Goal: Transaction & Acquisition: Purchase product/service

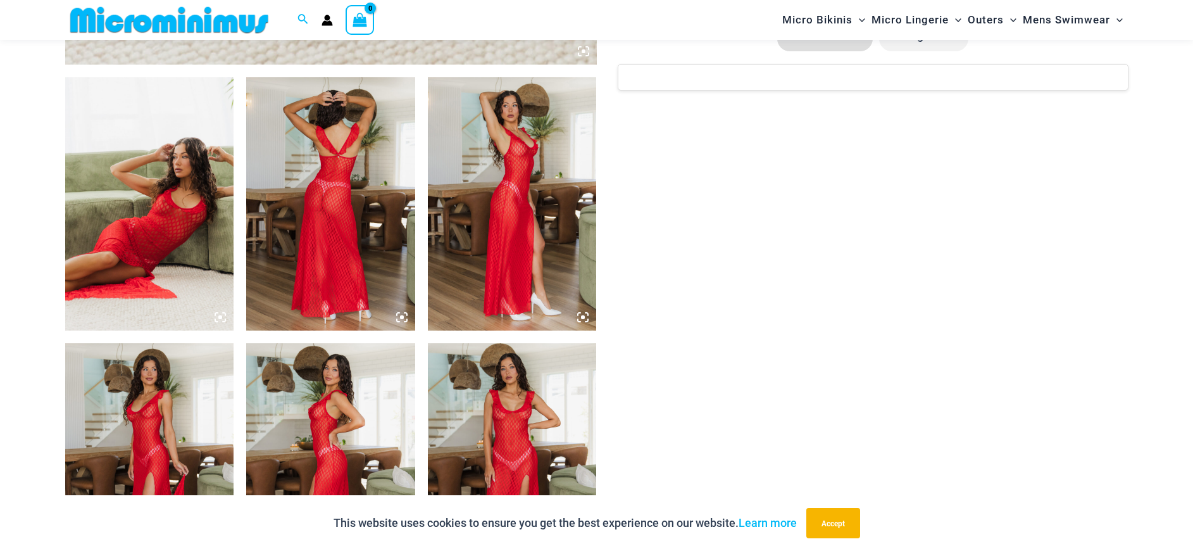
scroll to position [892, 0]
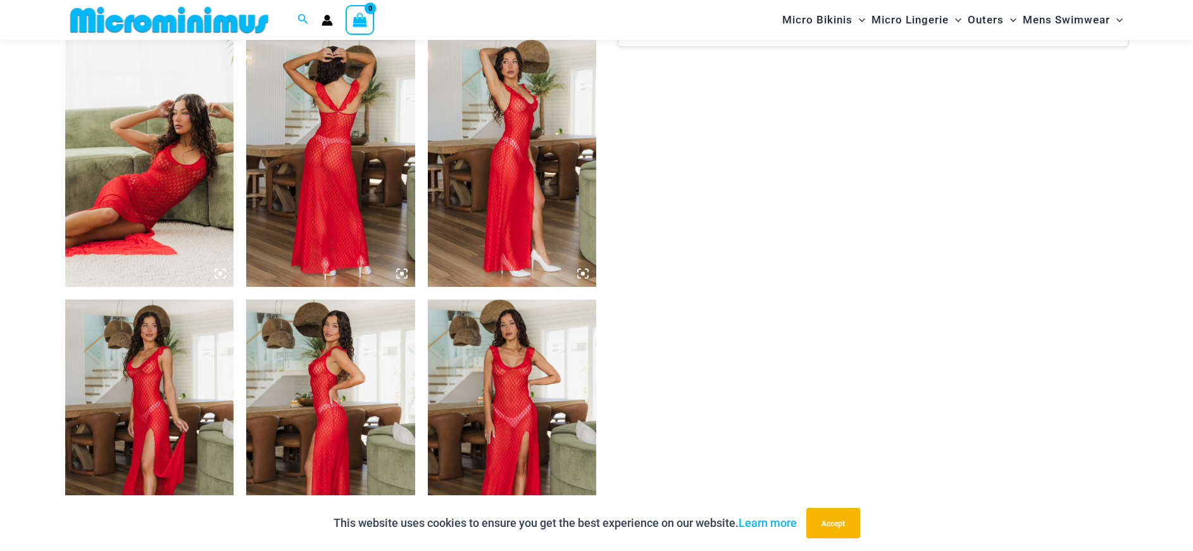
click at [159, 388] on img at bounding box center [149, 425] width 169 height 253
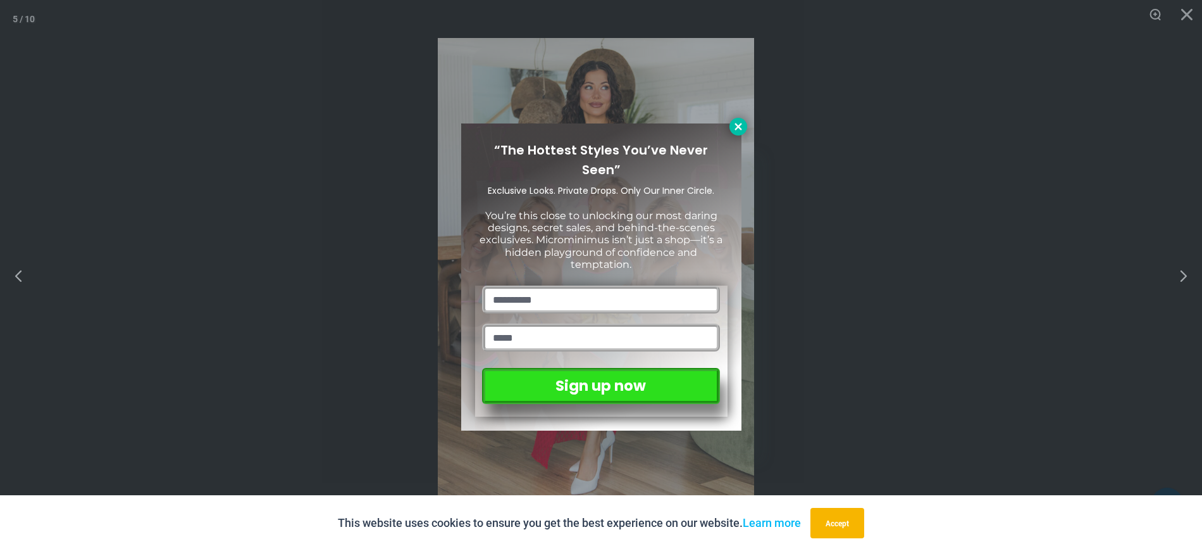
click at [740, 127] on icon at bounding box center [738, 126] width 11 height 11
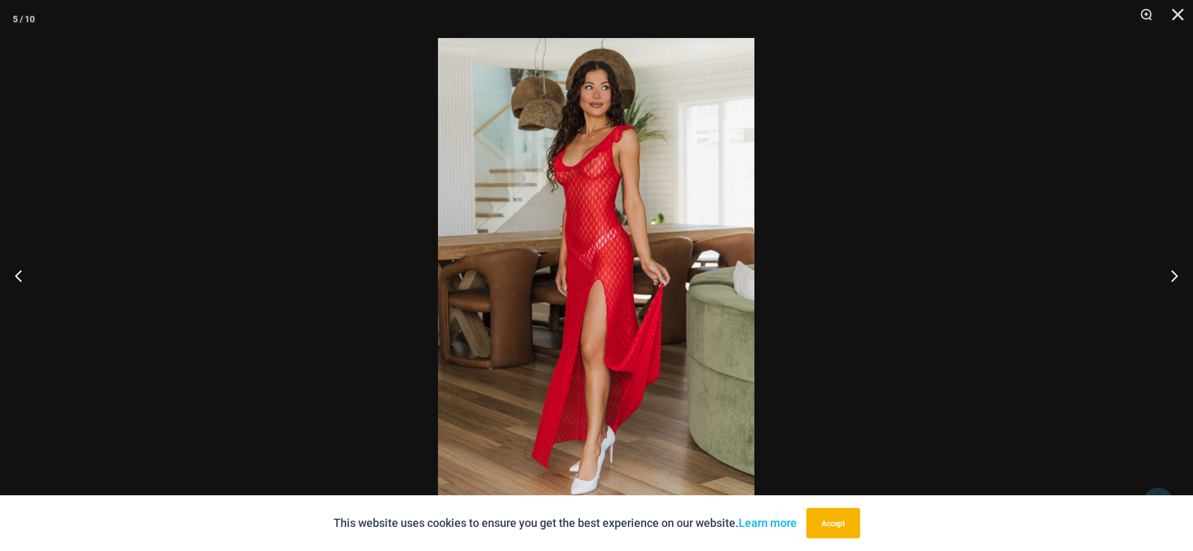
click at [602, 223] on img at bounding box center [596, 275] width 316 height 475
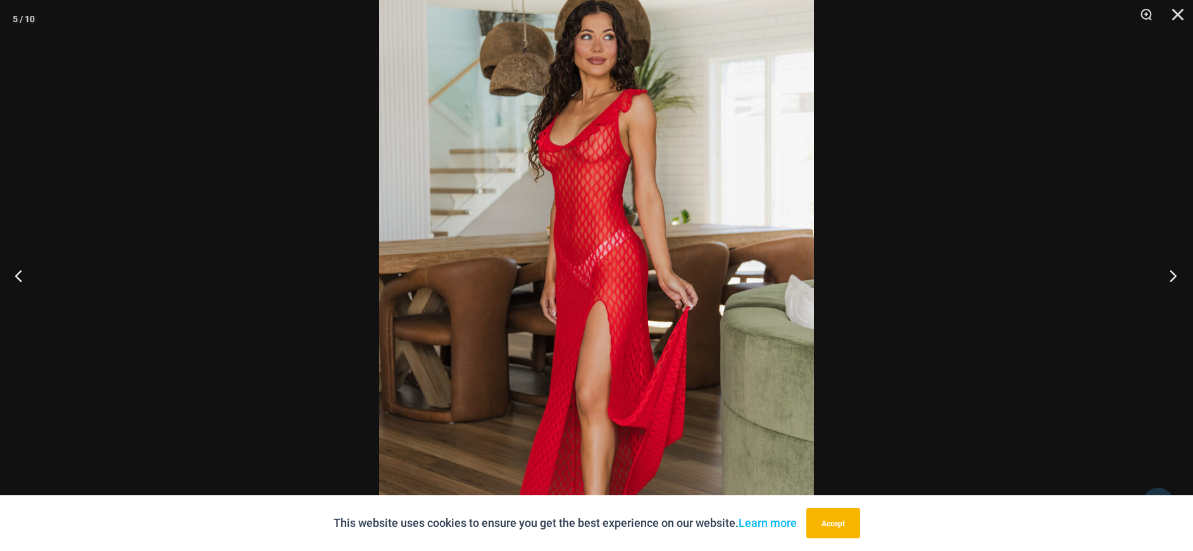
click at [1169, 277] on button "Next" at bounding box center [1168, 275] width 47 height 63
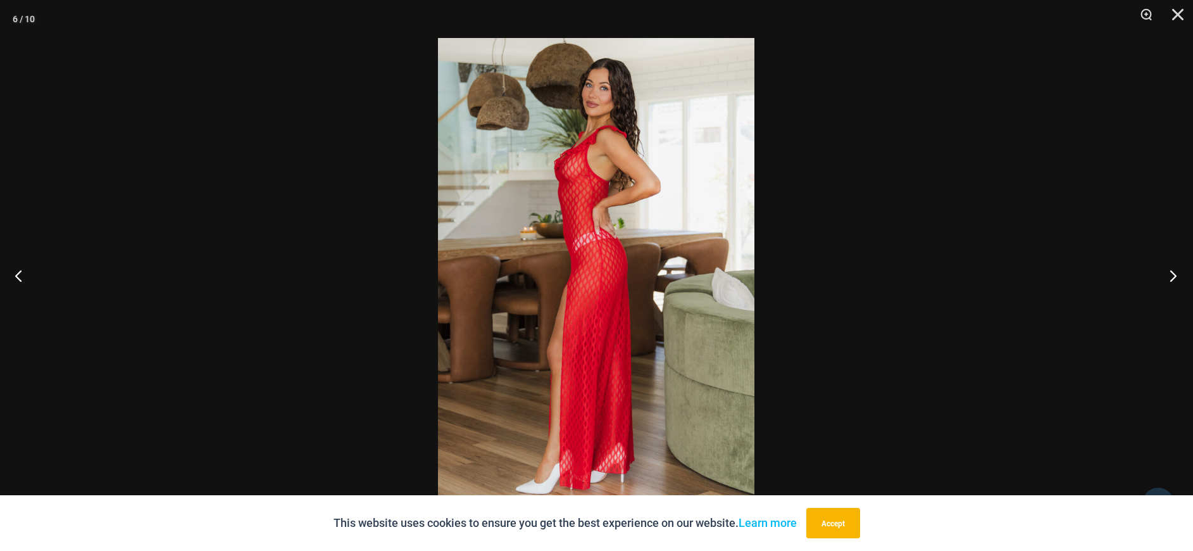
click at [1169, 277] on button "Next" at bounding box center [1168, 275] width 47 height 63
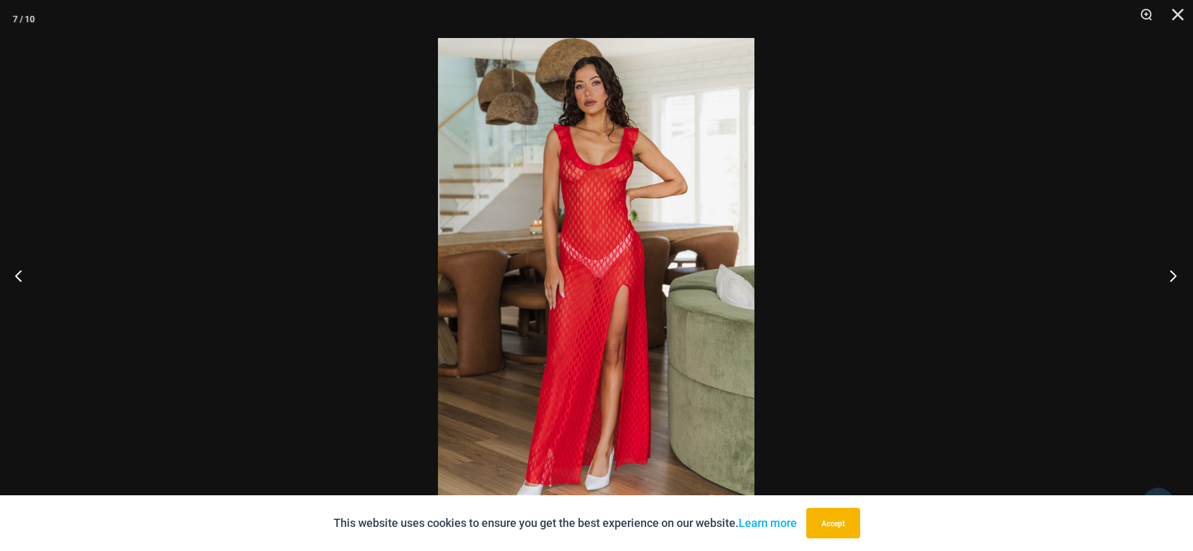
click at [1169, 277] on button "Next" at bounding box center [1168, 275] width 47 height 63
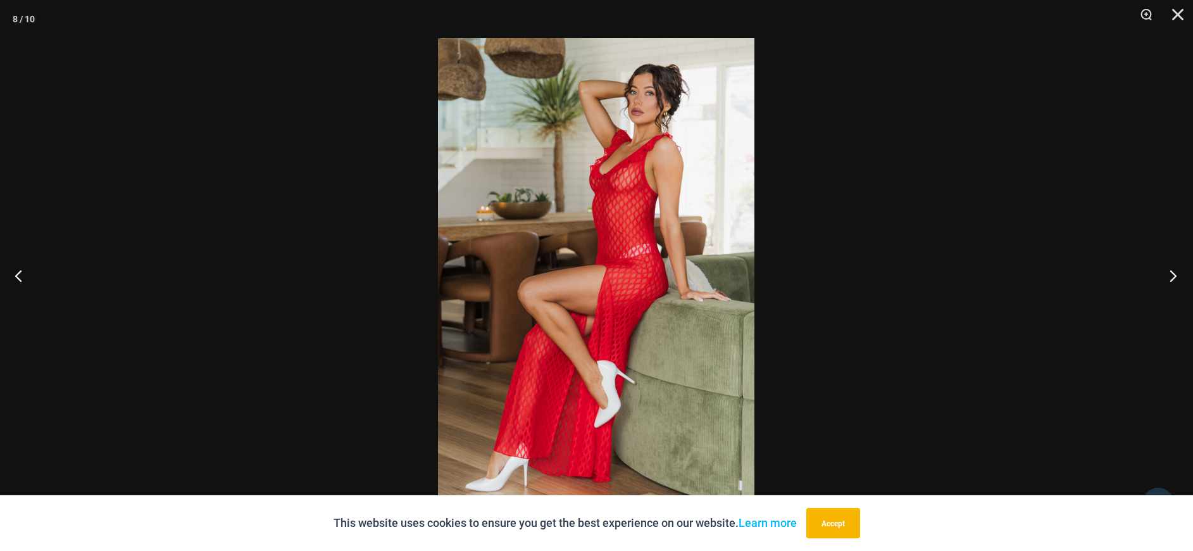
click at [1169, 277] on button "Next" at bounding box center [1168, 275] width 47 height 63
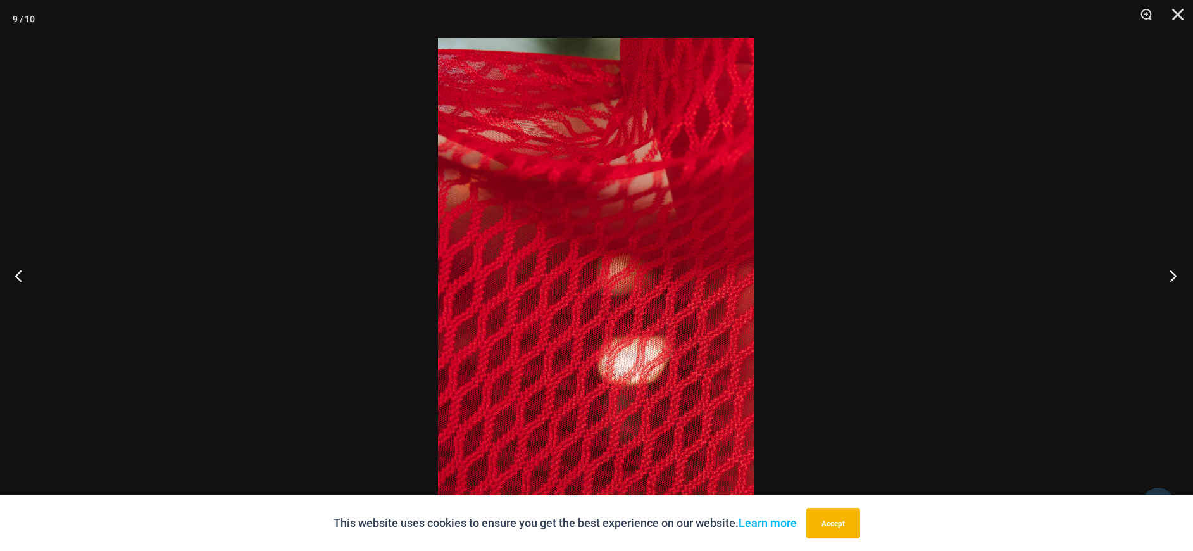
click at [1169, 277] on button "Next" at bounding box center [1168, 275] width 47 height 63
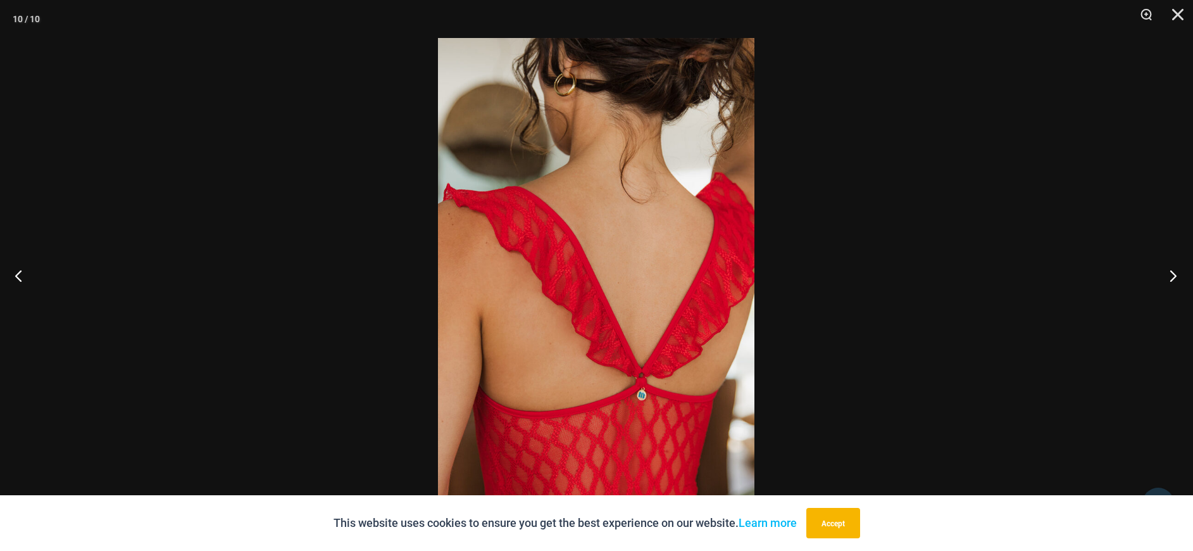
click at [1169, 277] on button "Next" at bounding box center [1168, 275] width 47 height 63
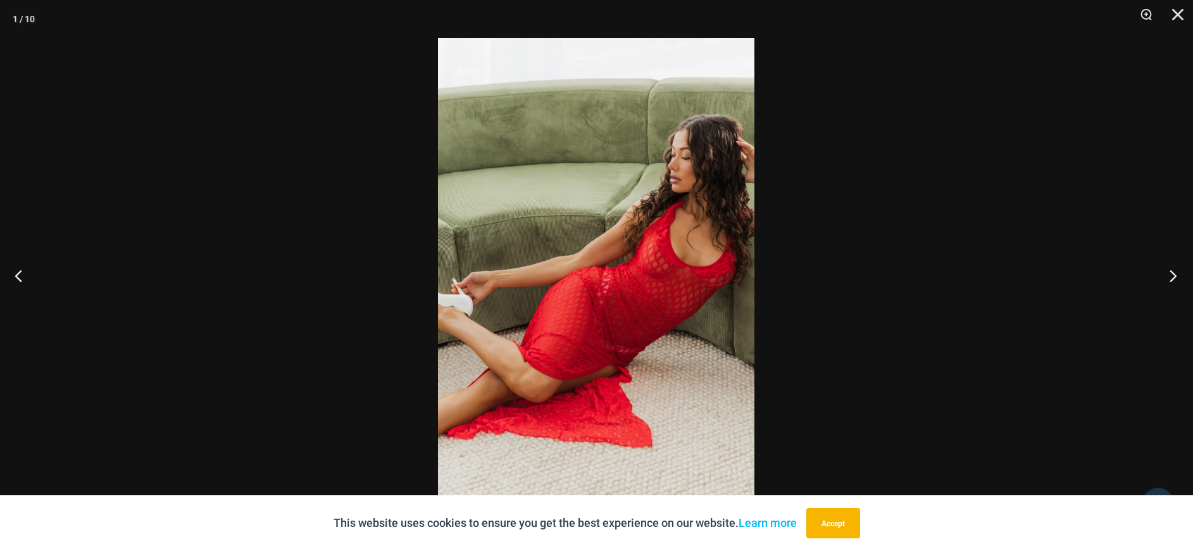
click at [1169, 277] on button "Next" at bounding box center [1168, 275] width 47 height 63
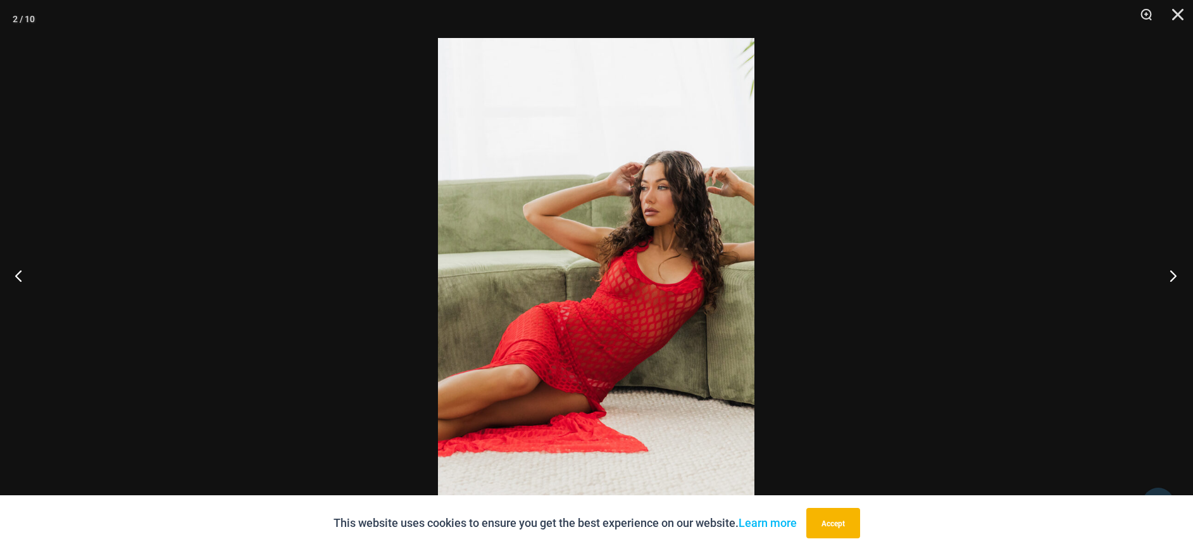
click at [1169, 277] on button "Next" at bounding box center [1168, 275] width 47 height 63
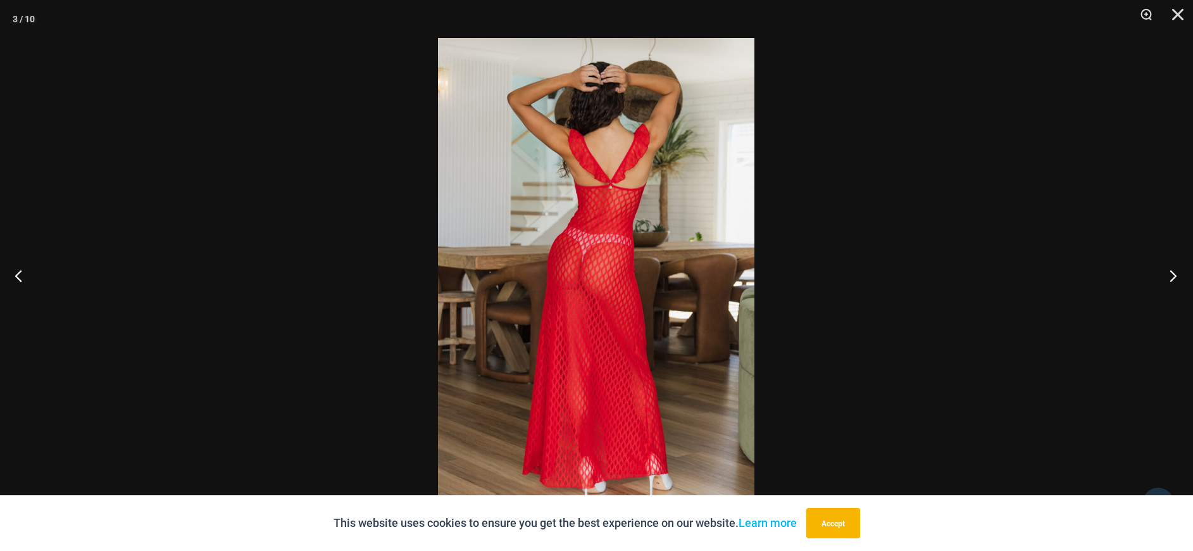
click at [1169, 277] on button "Next" at bounding box center [1168, 275] width 47 height 63
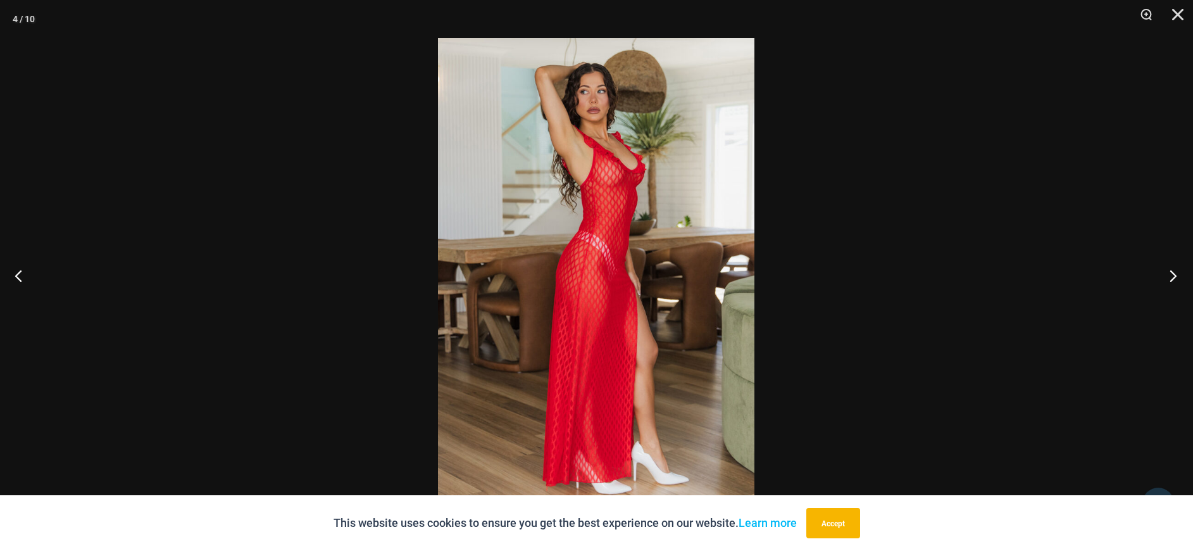
click at [1169, 276] on button "Next" at bounding box center [1168, 275] width 47 height 63
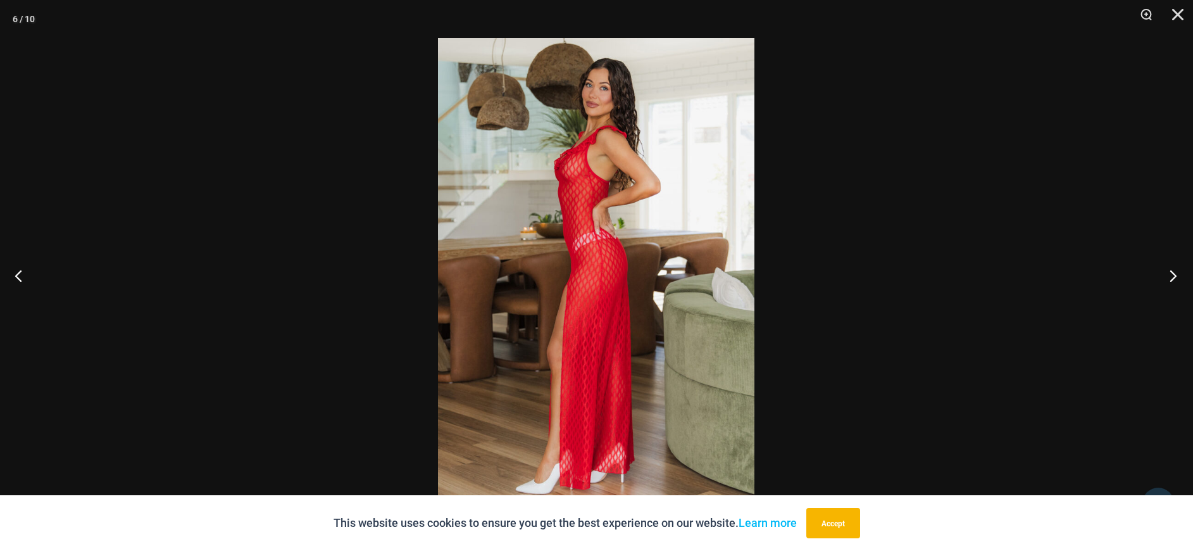
click at [1169, 276] on button "Next" at bounding box center [1168, 275] width 47 height 63
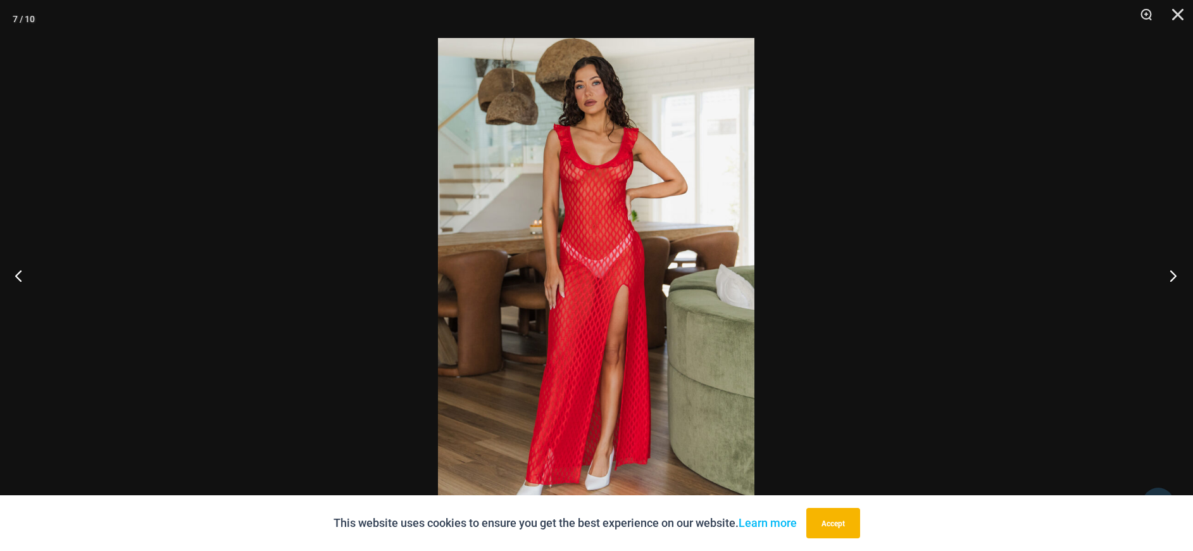
click at [1169, 276] on button "Next" at bounding box center [1168, 275] width 47 height 63
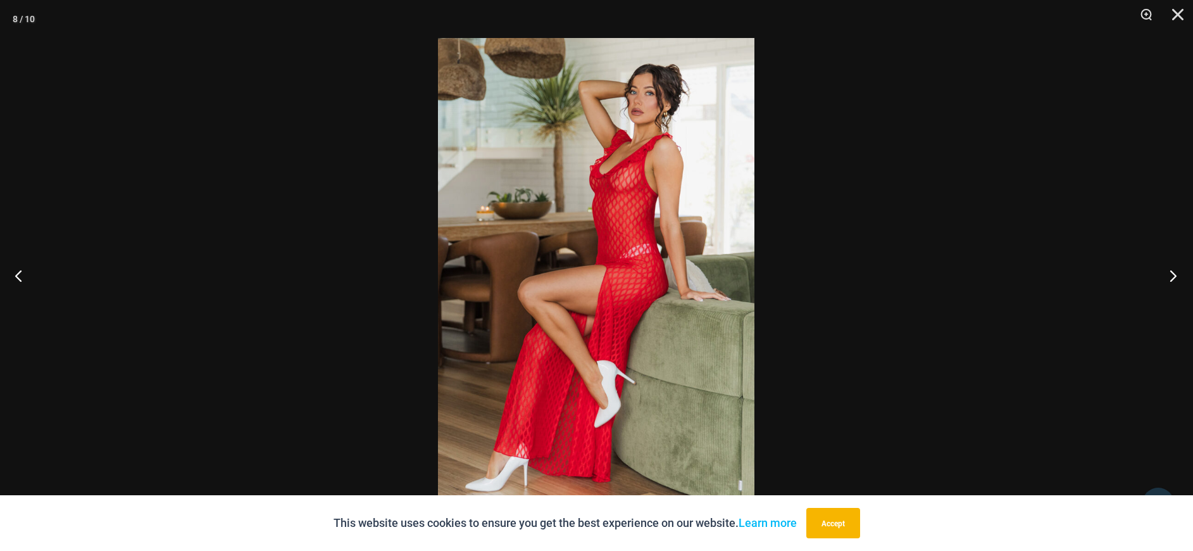
click at [1169, 276] on button "Next" at bounding box center [1168, 275] width 47 height 63
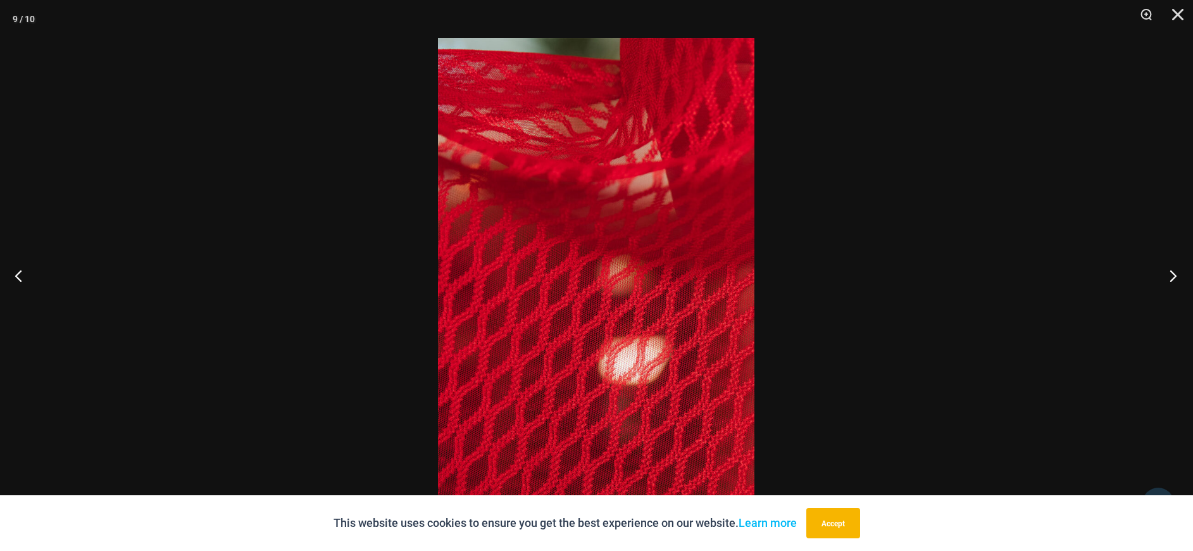
click at [1169, 276] on button "Next" at bounding box center [1168, 275] width 47 height 63
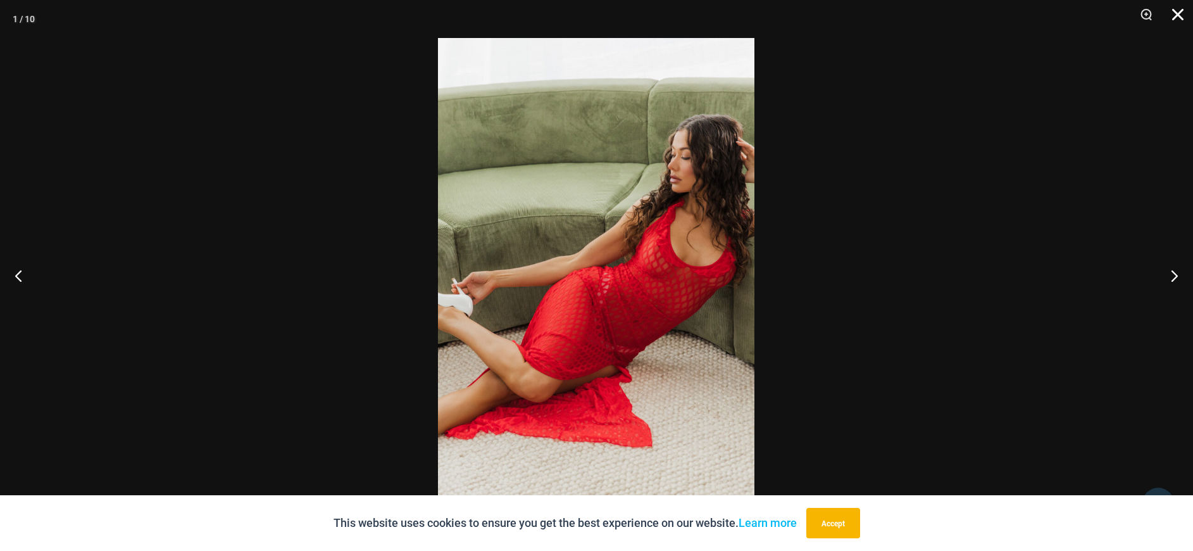
click at [1181, 13] on button "Close" at bounding box center [1173, 19] width 32 height 38
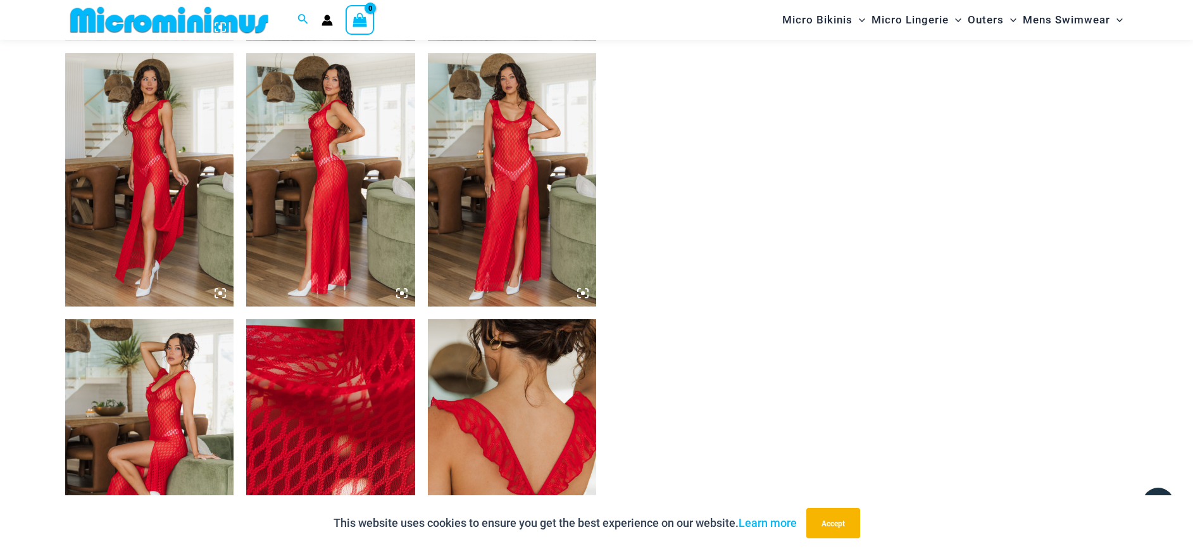
scroll to position [1281, 0]
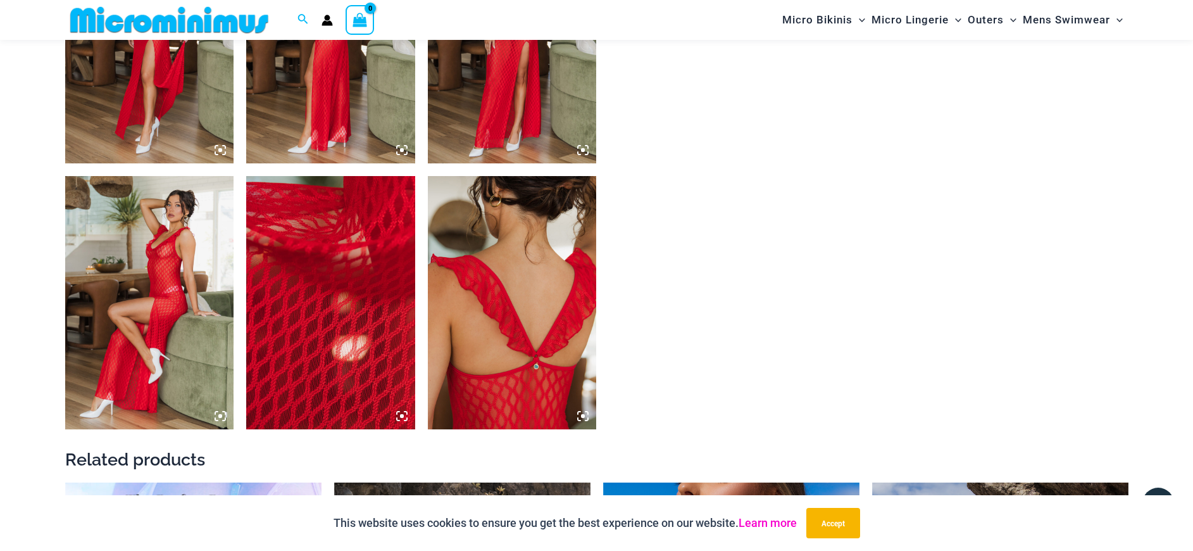
click at [764, 523] on link "Learn more" at bounding box center [768, 522] width 58 height 13
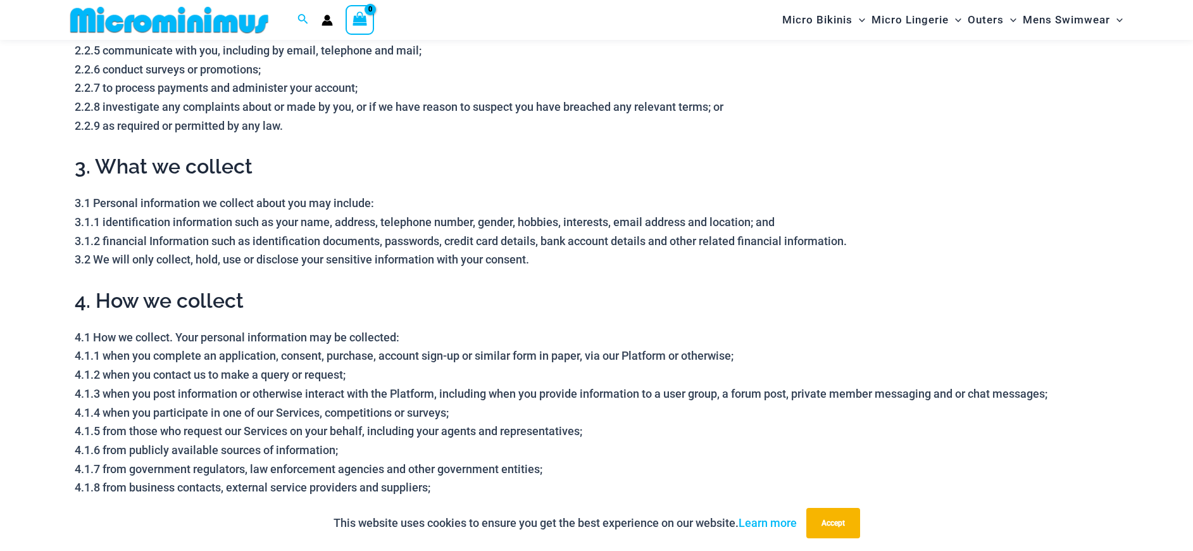
scroll to position [656, 0]
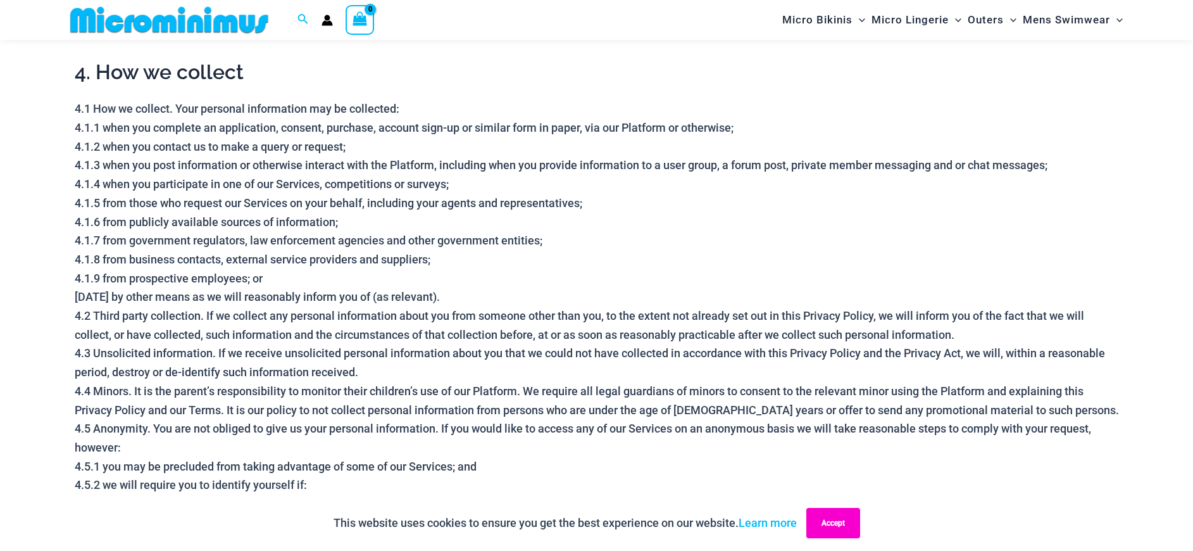
click at [835, 530] on button "Accept" at bounding box center [833, 523] width 54 height 30
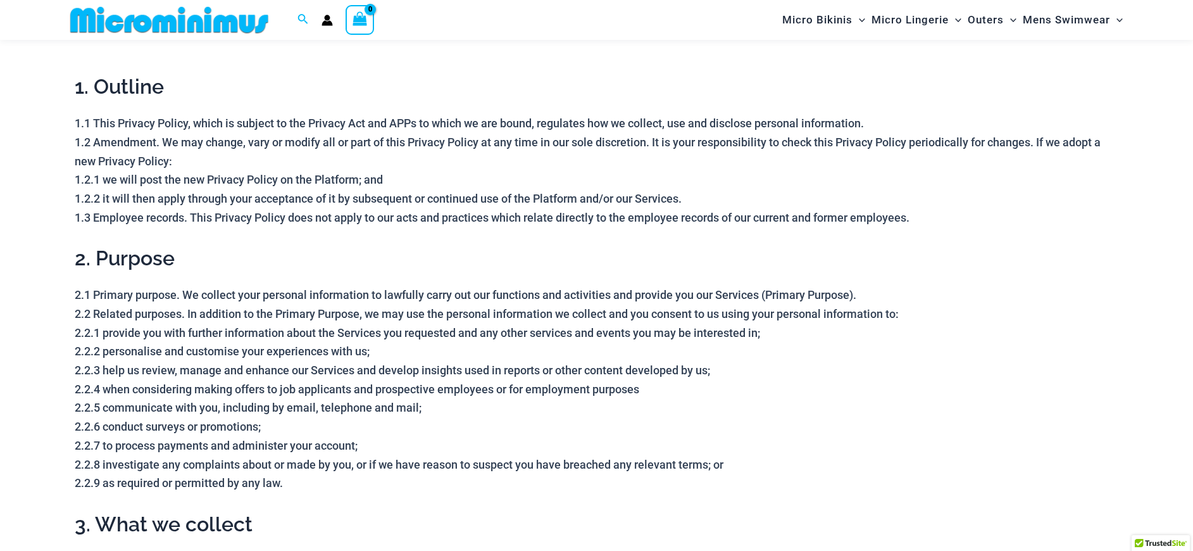
scroll to position [0, 0]
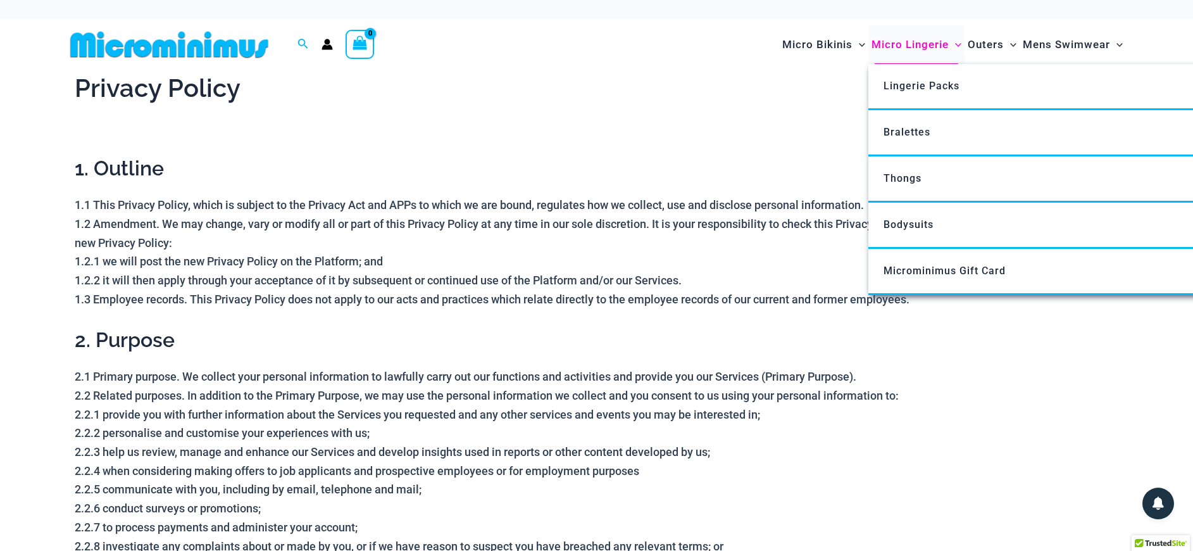
click at [911, 41] on span "Micro Lingerie" at bounding box center [909, 44] width 77 height 32
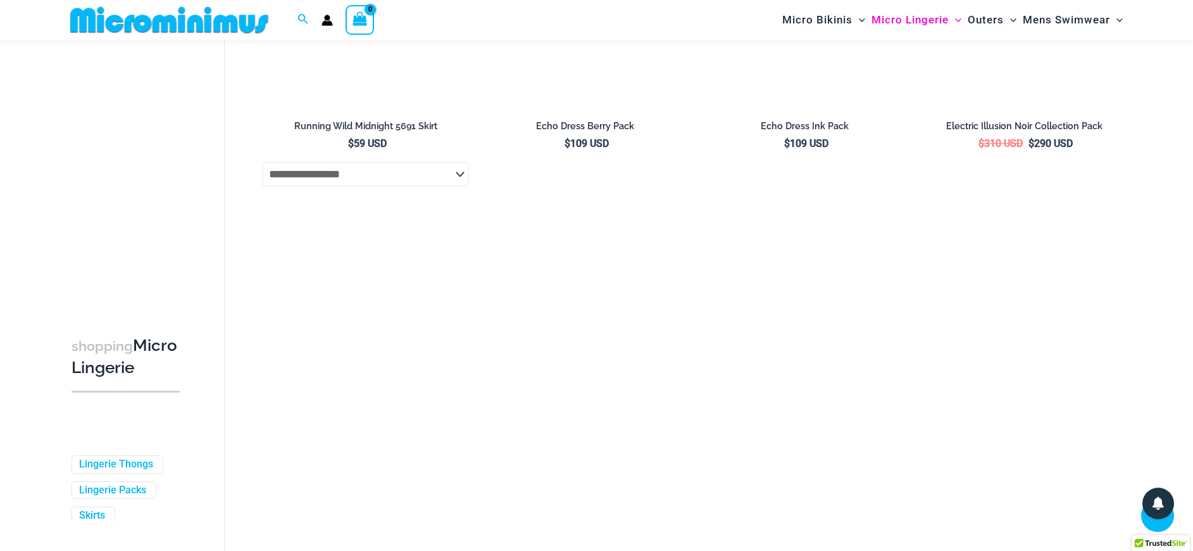
scroll to position [2164, 0]
